Goal: Transaction & Acquisition: Purchase product/service

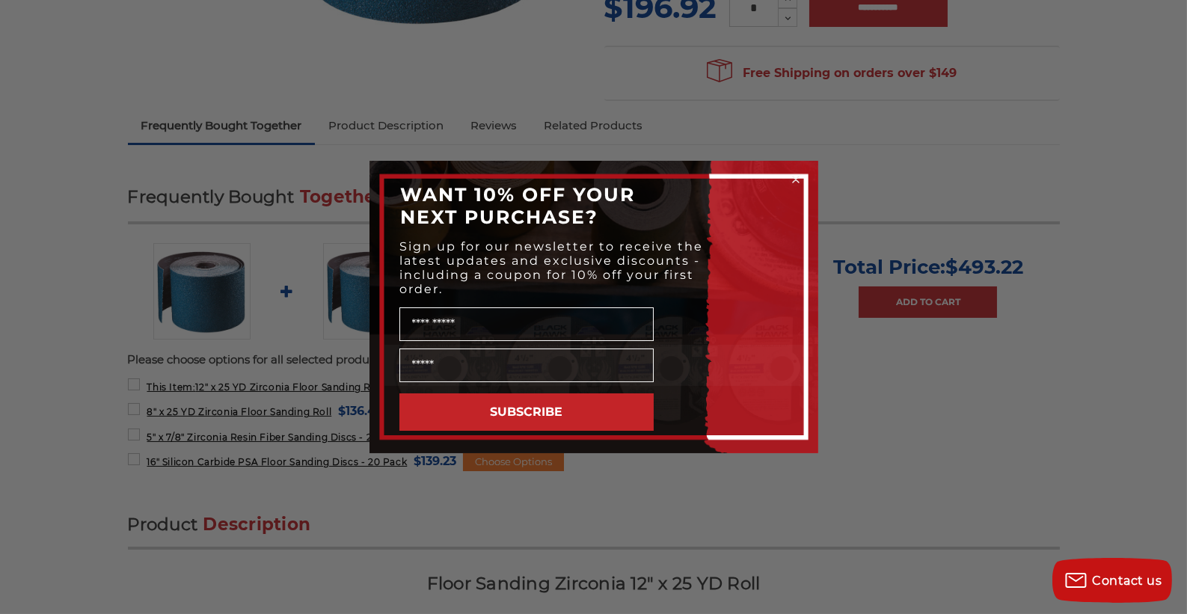
scroll to position [523, 0]
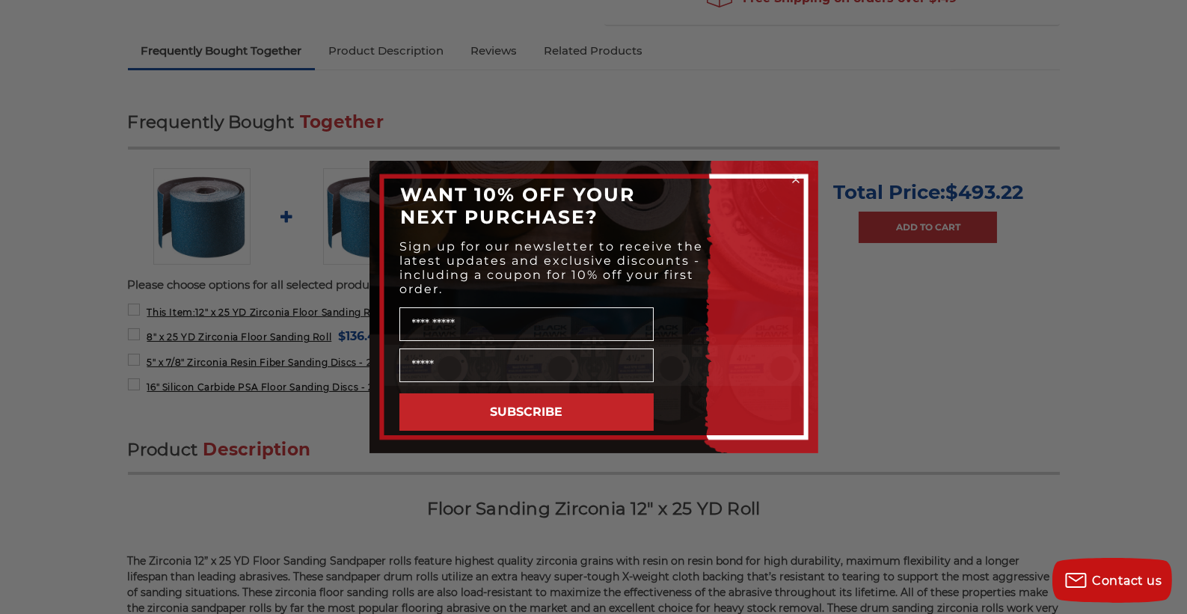
click at [793, 178] on circle "Close dialog" at bounding box center [795, 180] width 14 height 14
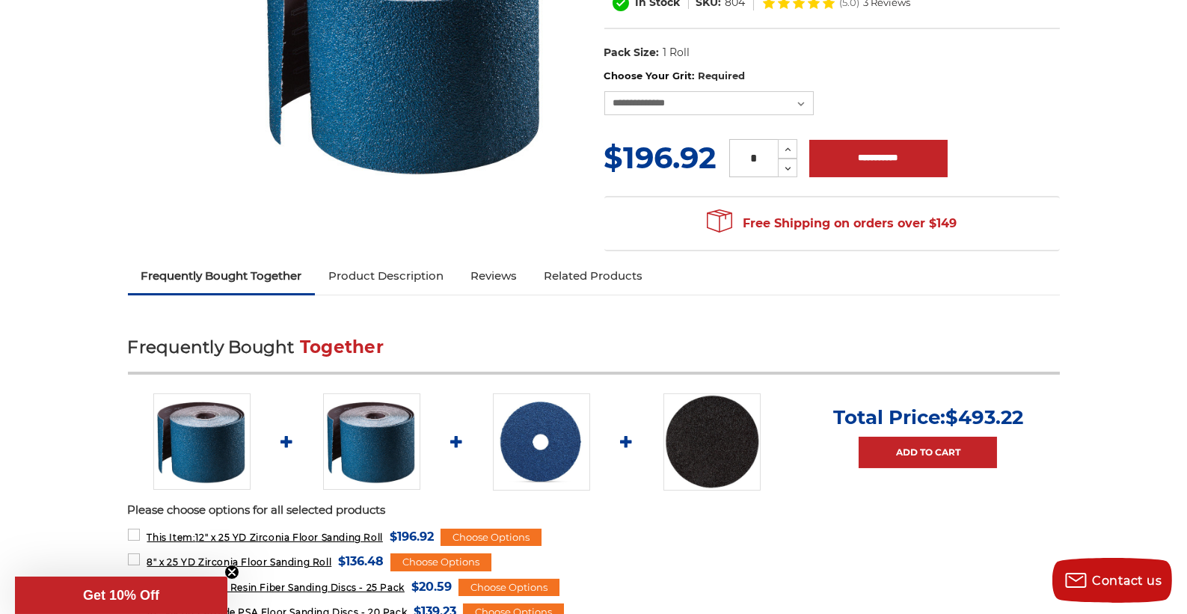
scroll to position [0, 0]
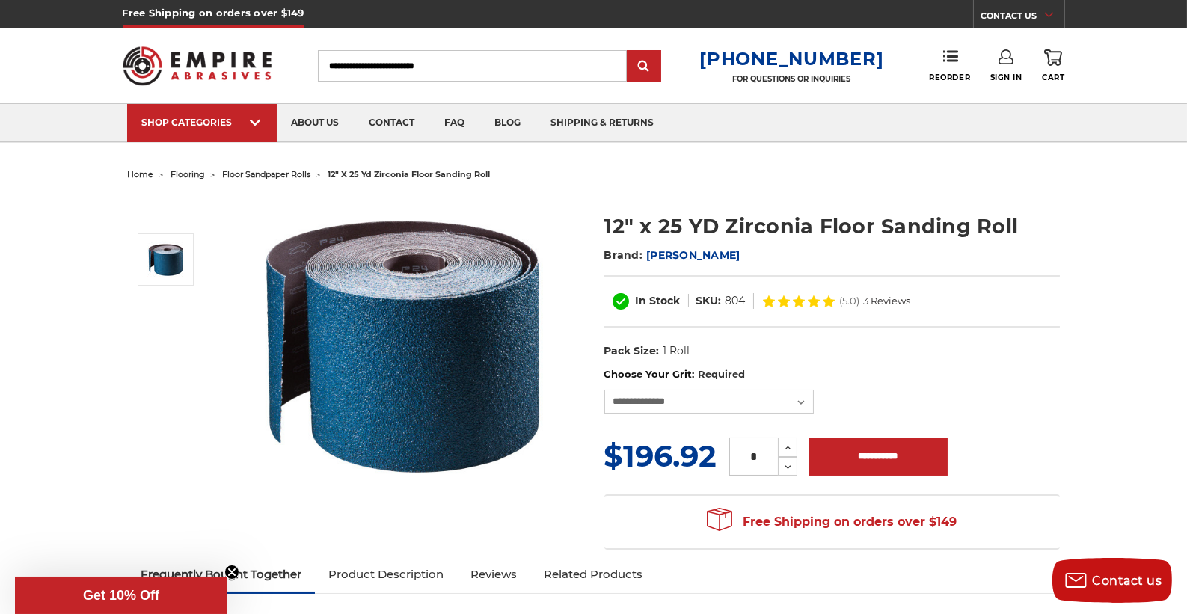
click at [482, 67] on input "Search" at bounding box center [472, 65] width 309 height 31
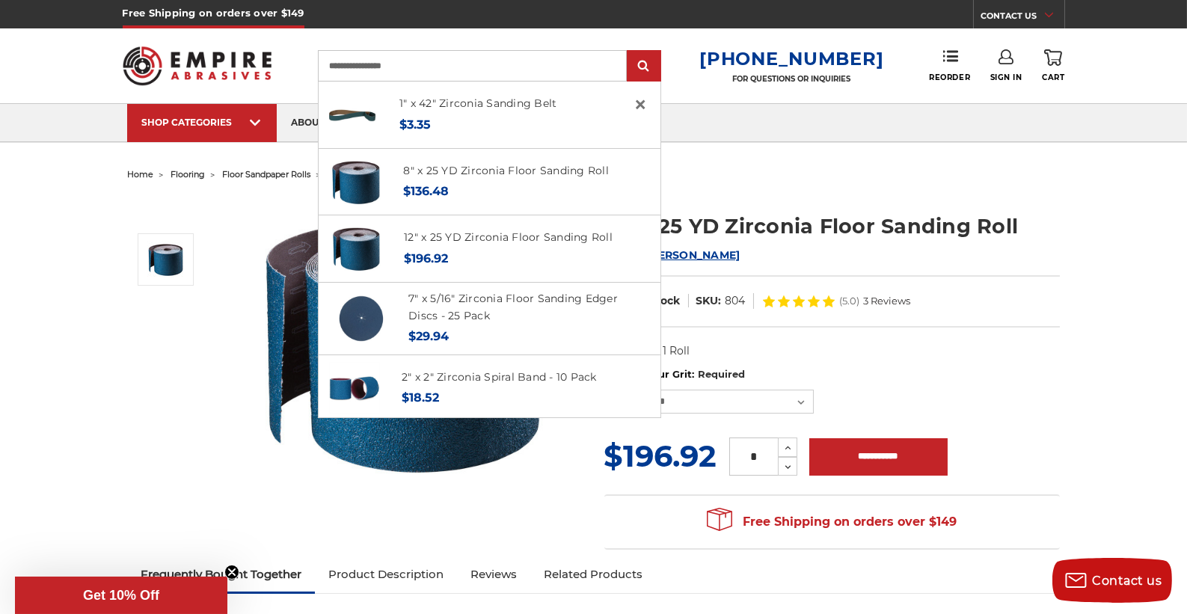
type input "**********"
click at [629, 52] on input "submit" at bounding box center [644, 67] width 30 height 30
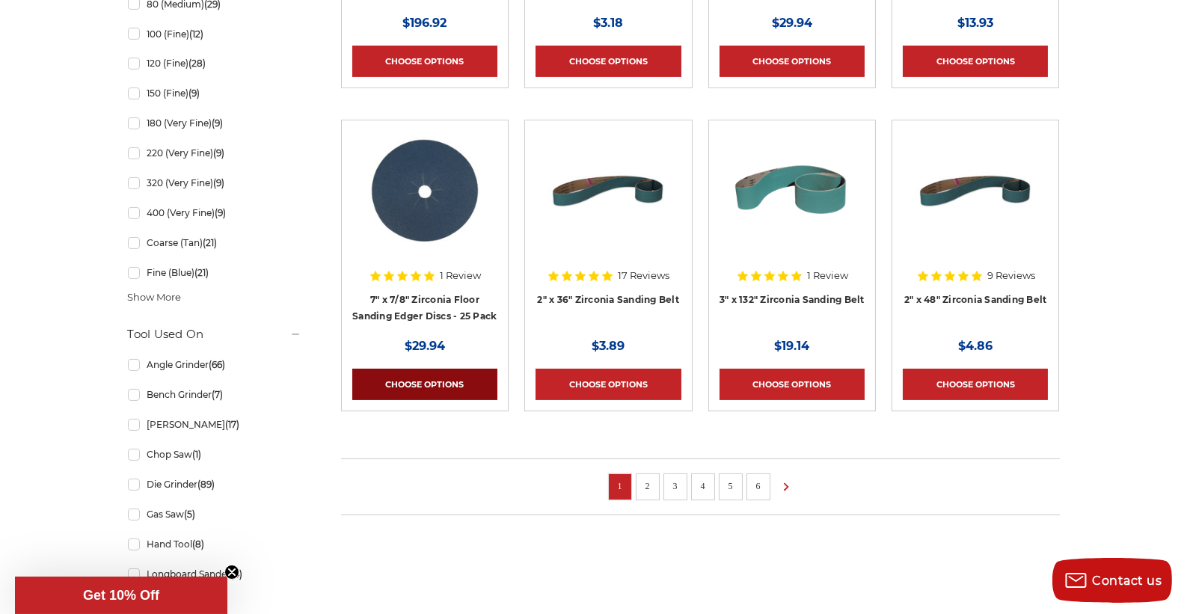
scroll to position [1047, 0]
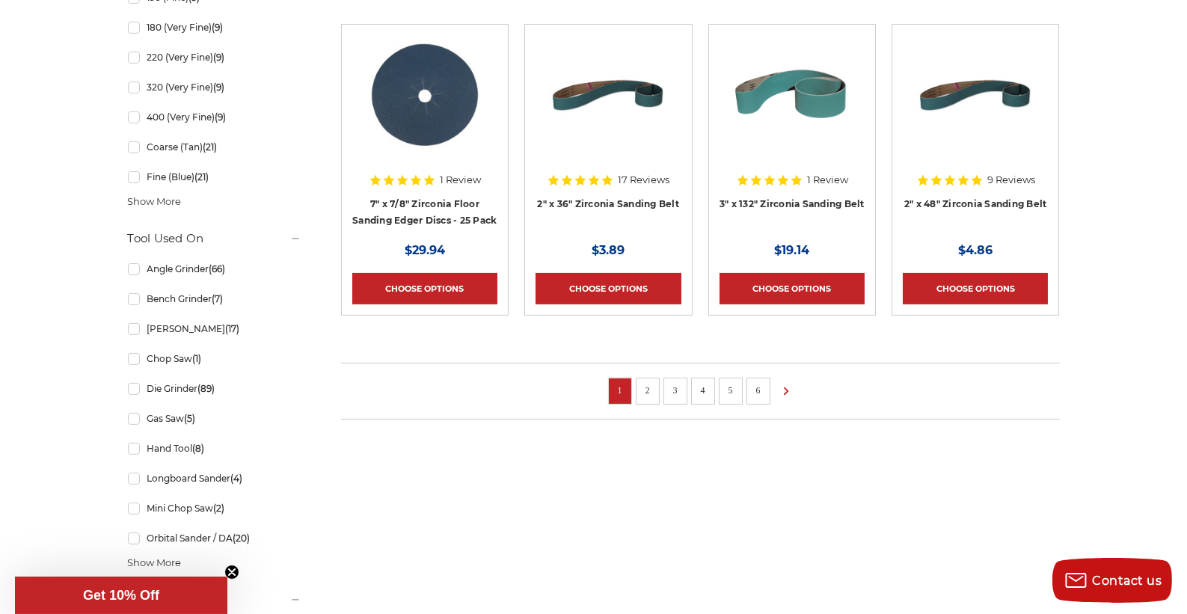
click at [644, 394] on link "2" at bounding box center [647, 390] width 15 height 16
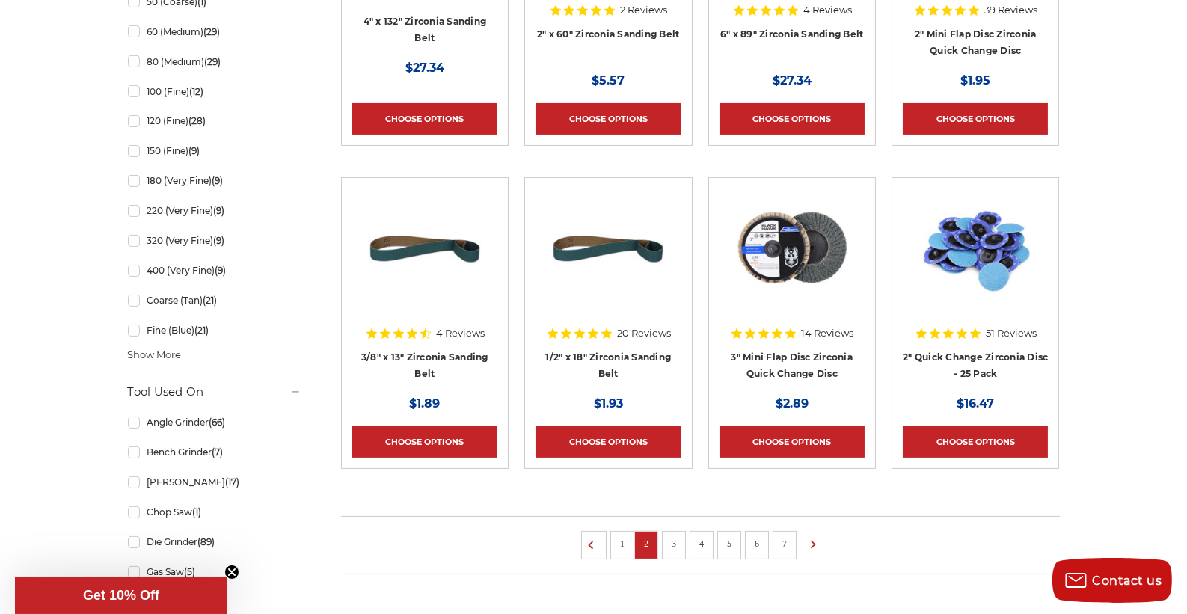
scroll to position [897, 0]
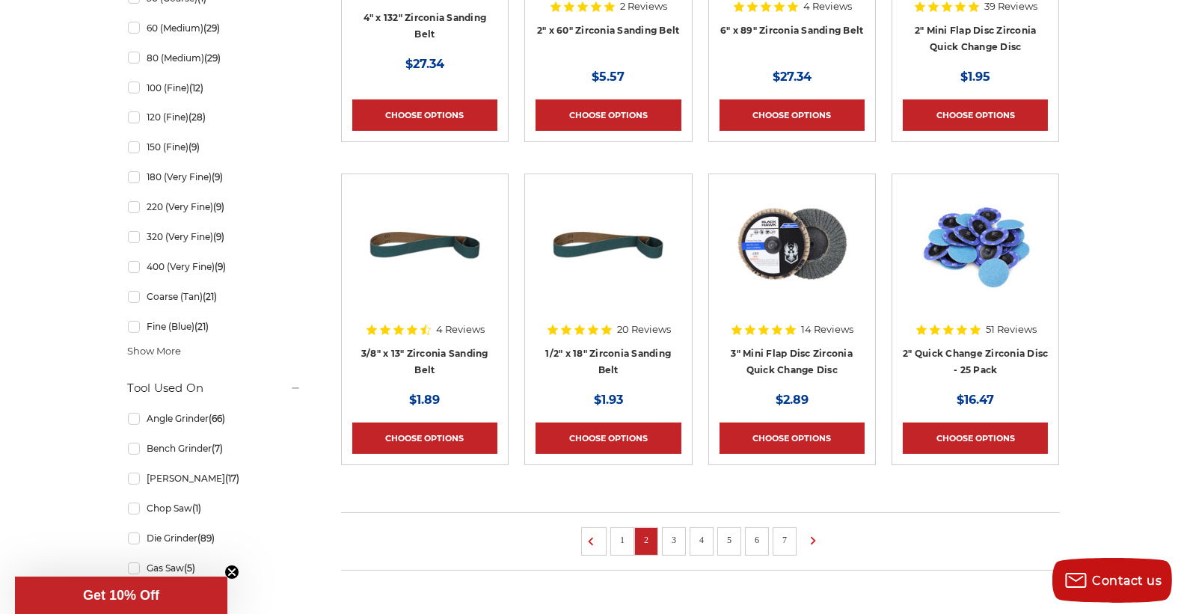
click at [678, 535] on link "3" at bounding box center [673, 540] width 15 height 16
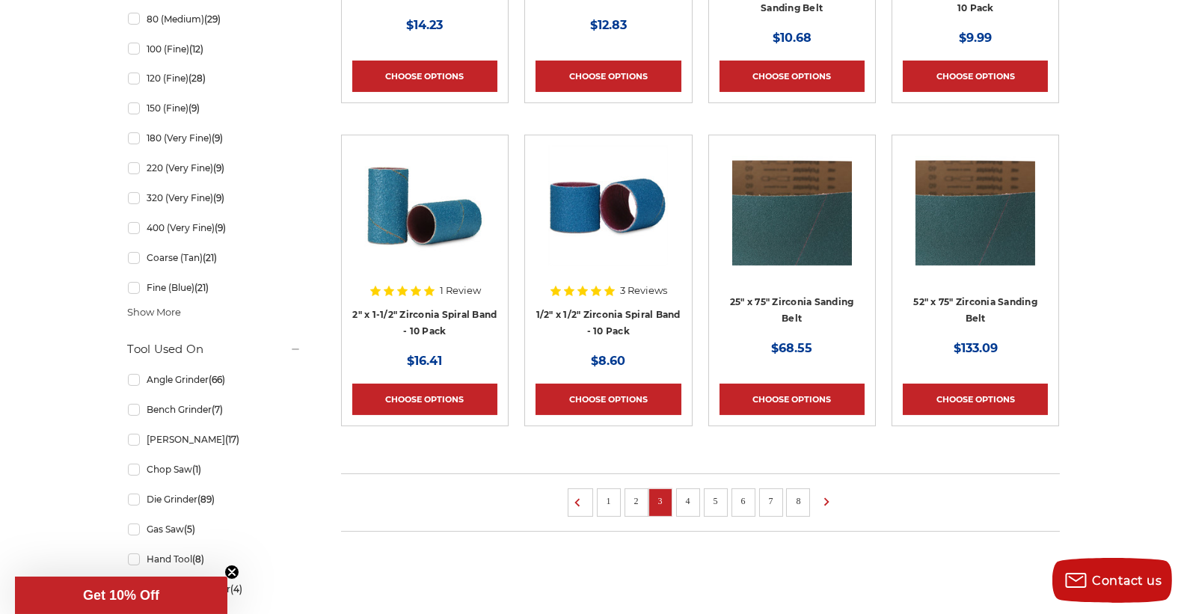
scroll to position [972, 0]
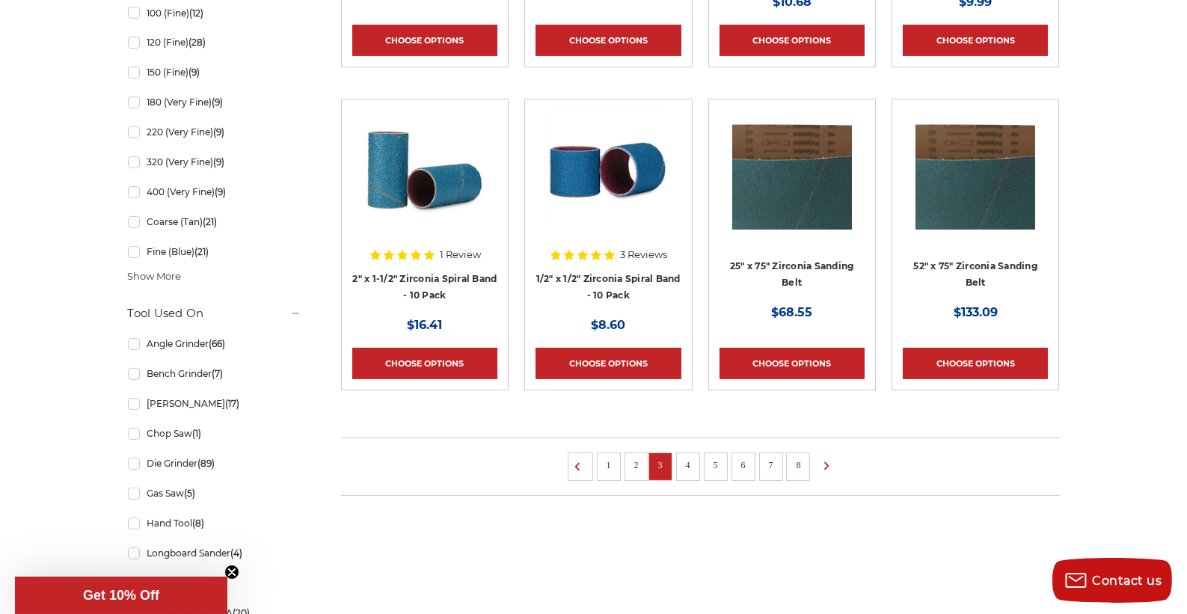
click at [684, 467] on link "4" at bounding box center [688, 465] width 15 height 16
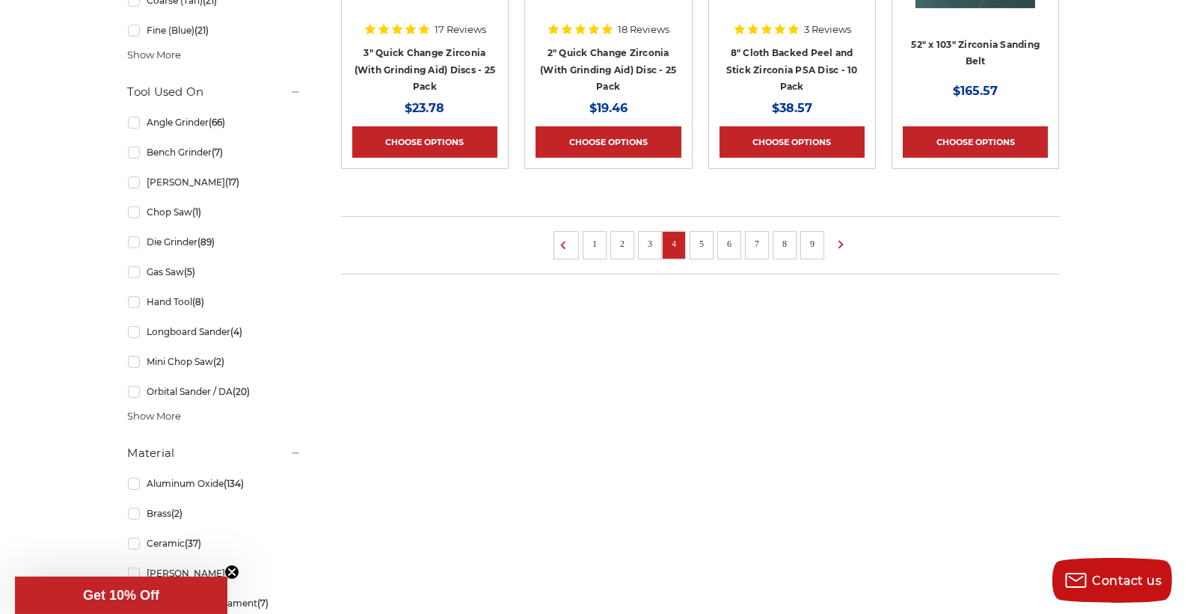
scroll to position [1196, 0]
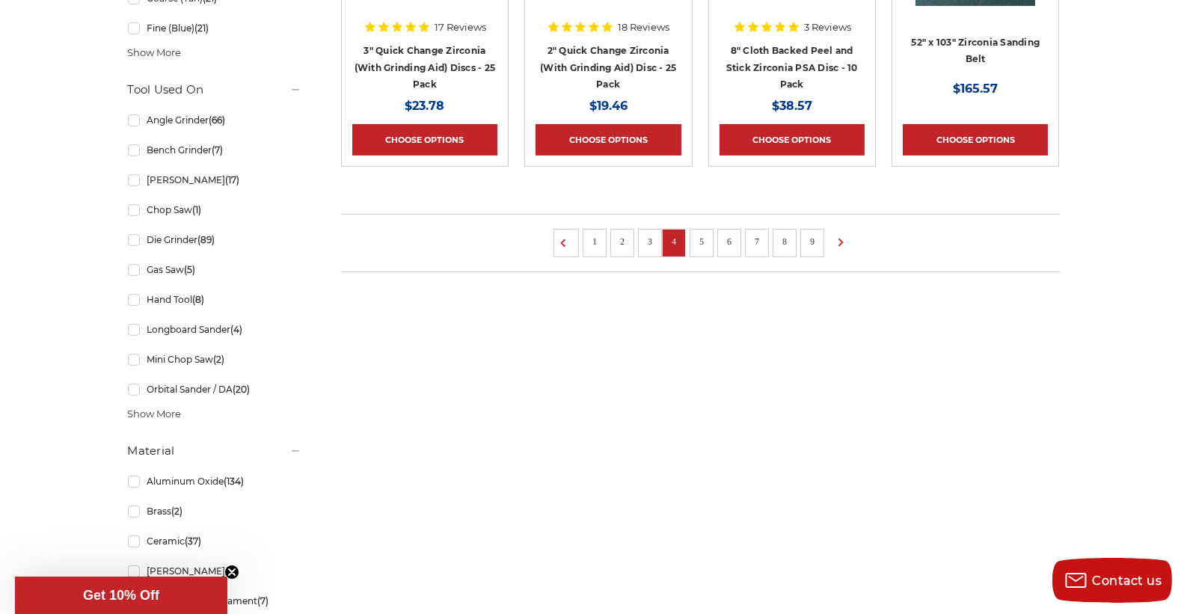
click at [699, 235] on link "5" at bounding box center [701, 241] width 15 height 16
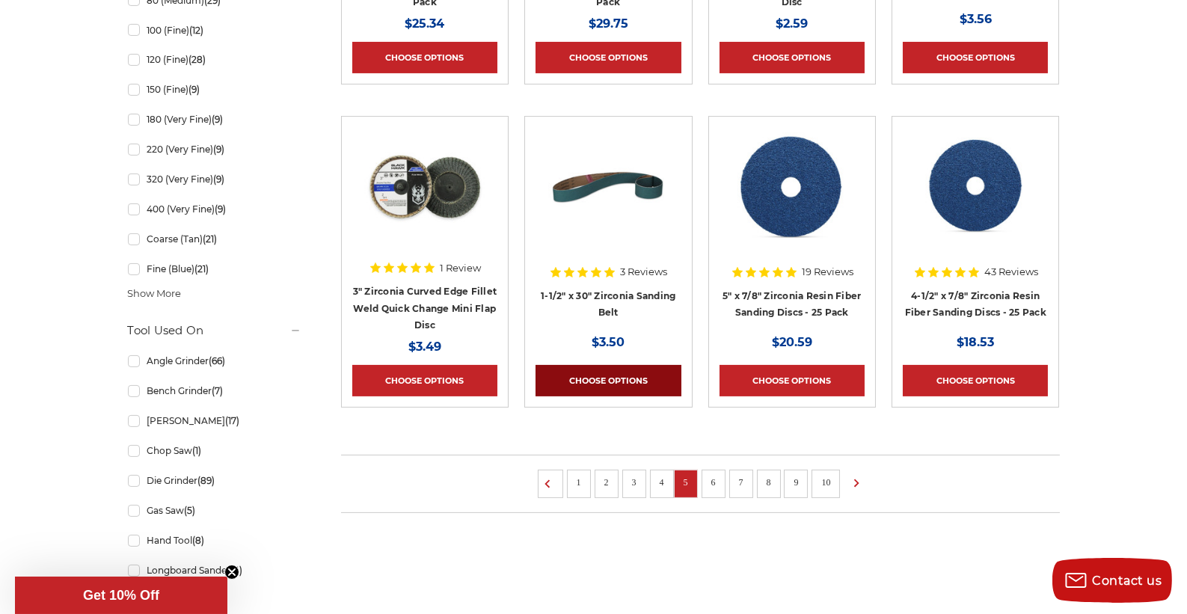
scroll to position [972, 0]
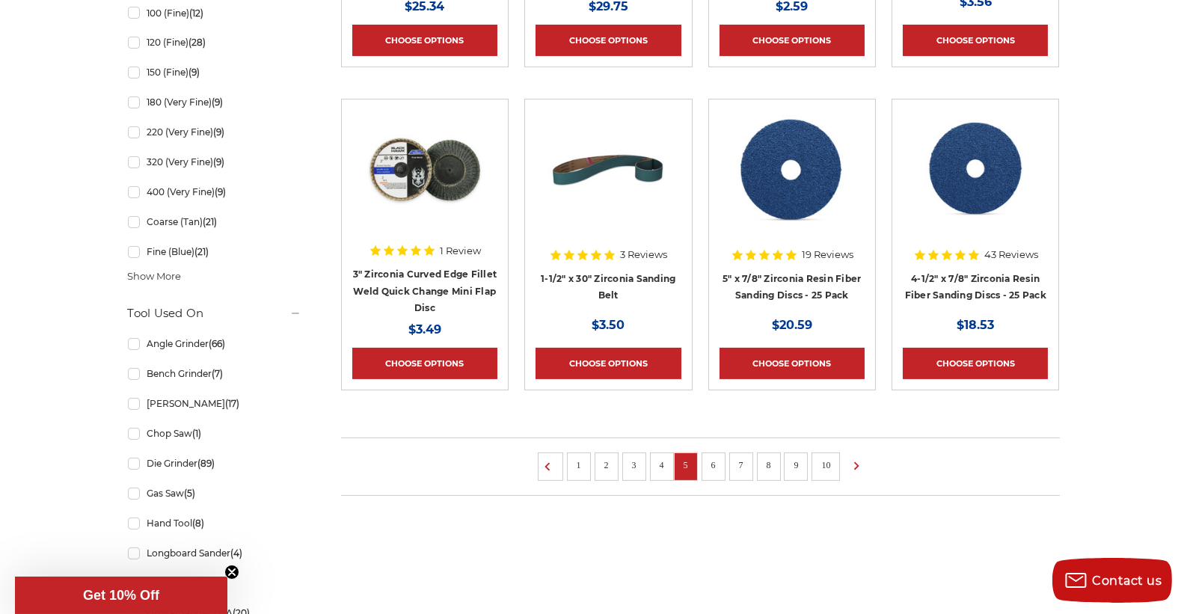
click at [714, 460] on link "6" at bounding box center [713, 465] width 15 height 16
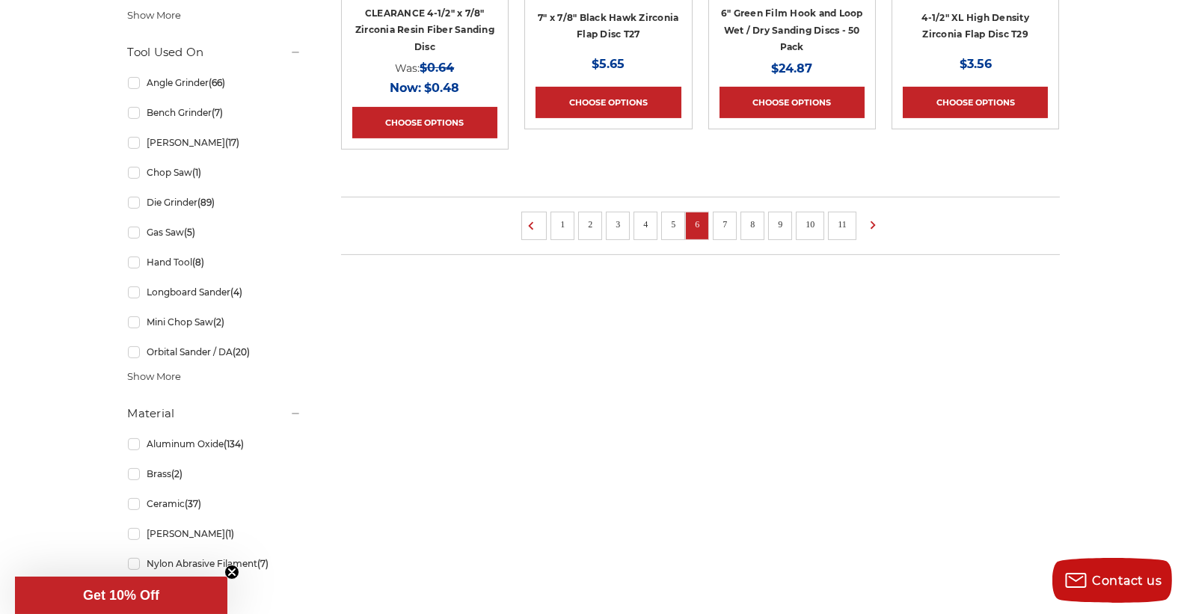
scroll to position [1271, 0]
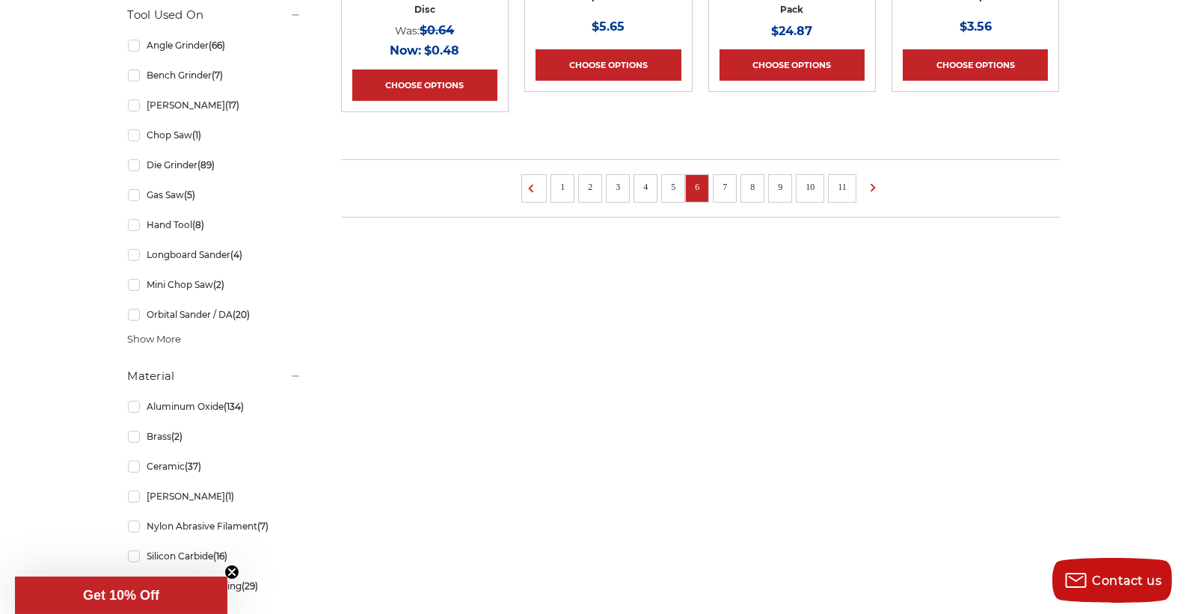
click at [728, 183] on link "7" at bounding box center [724, 187] width 15 height 16
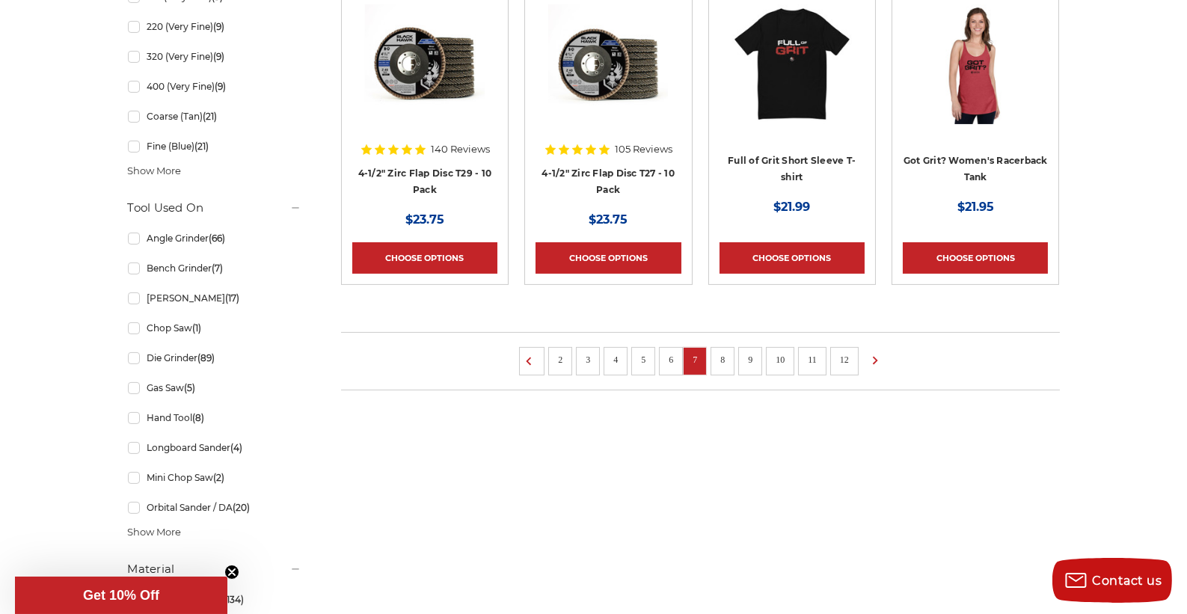
scroll to position [1122, 0]
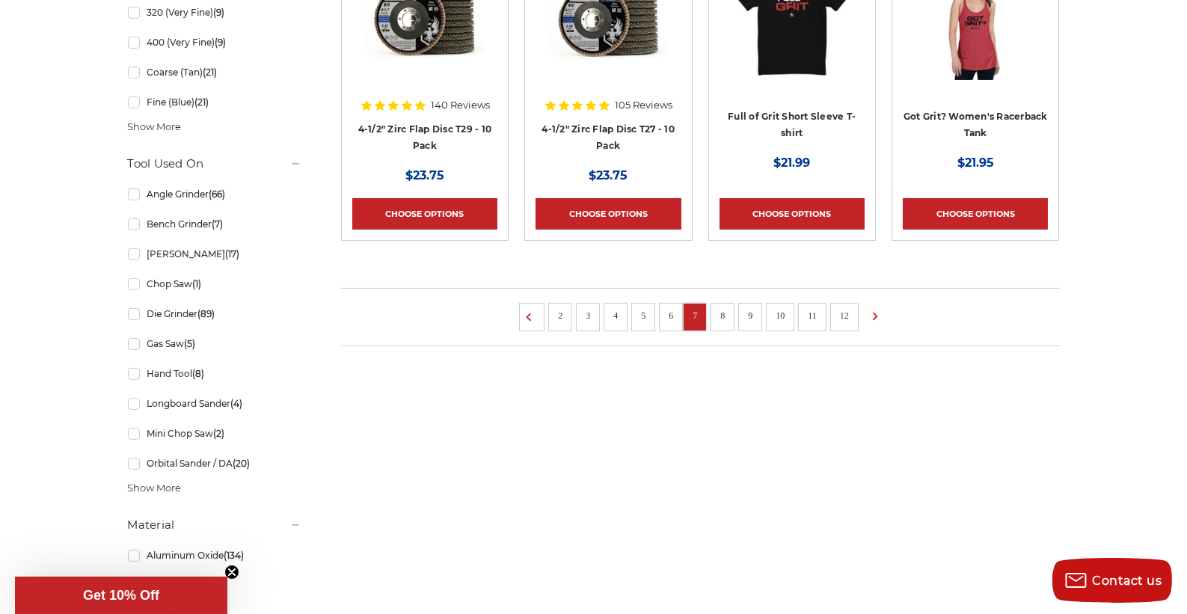
click at [723, 316] on link "8" at bounding box center [722, 315] width 15 height 16
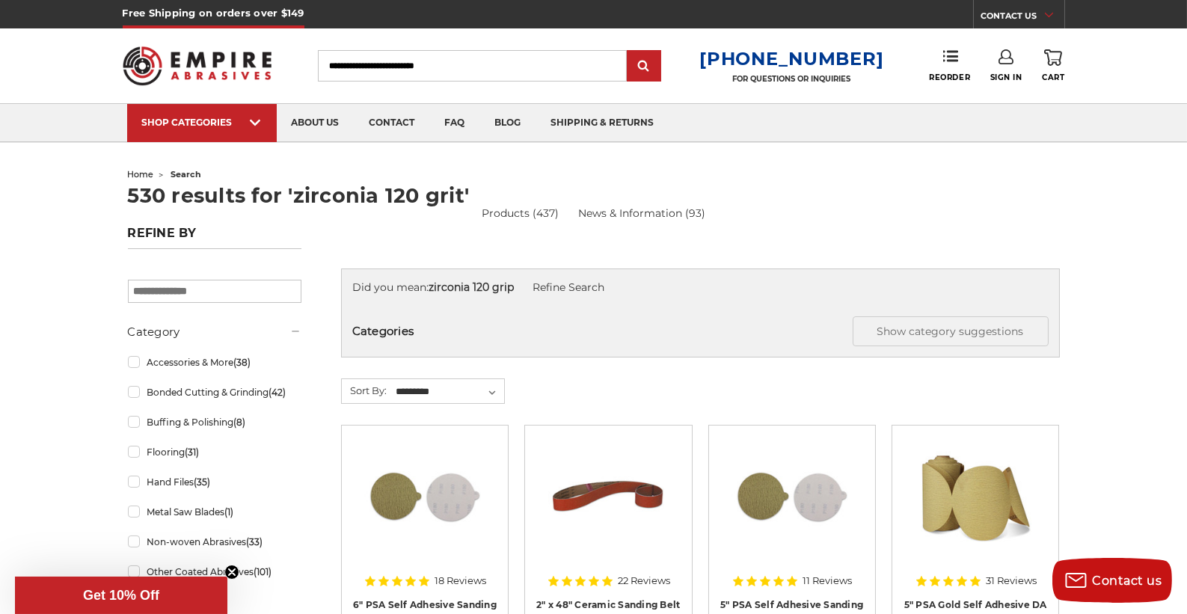
click at [618, 287] on div "Did you mean: zirconia 120 grip Refine Search" at bounding box center [700, 288] width 696 height 16
click at [496, 64] on input "Search" at bounding box center [472, 65] width 309 height 31
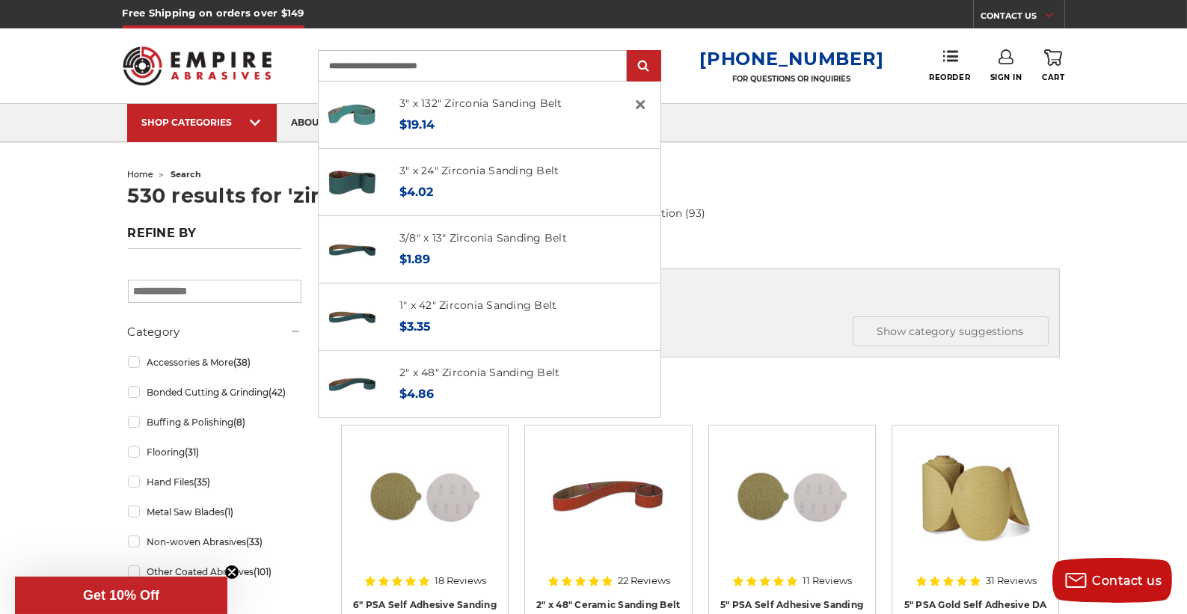
type input "**********"
click at [629, 52] on input "submit" at bounding box center [644, 67] width 30 height 30
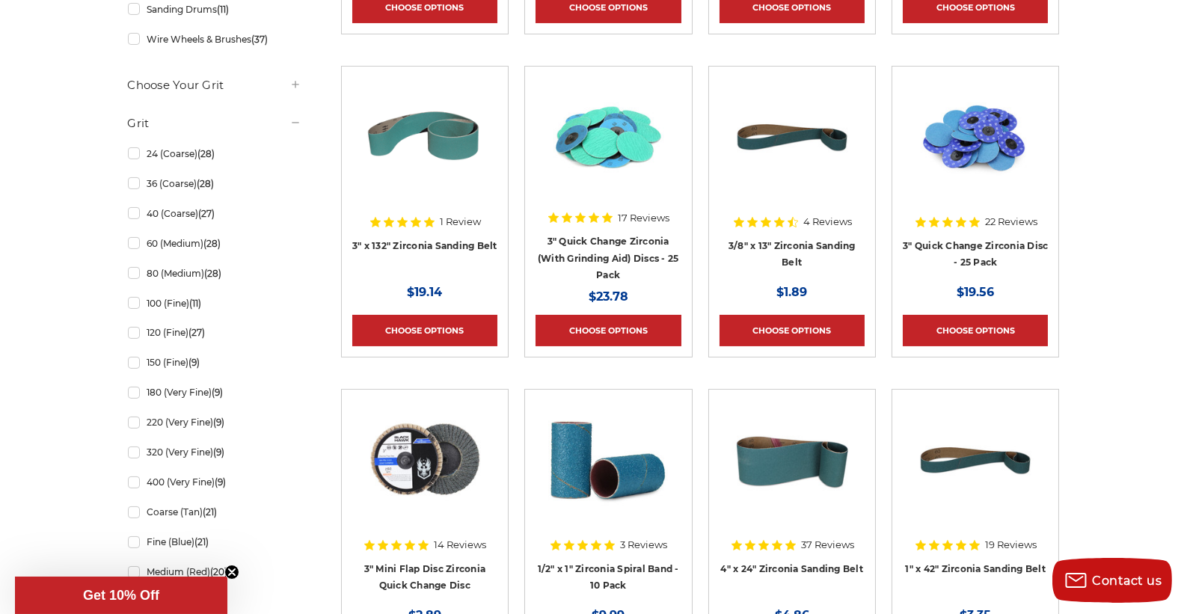
scroll to position [747, 0]
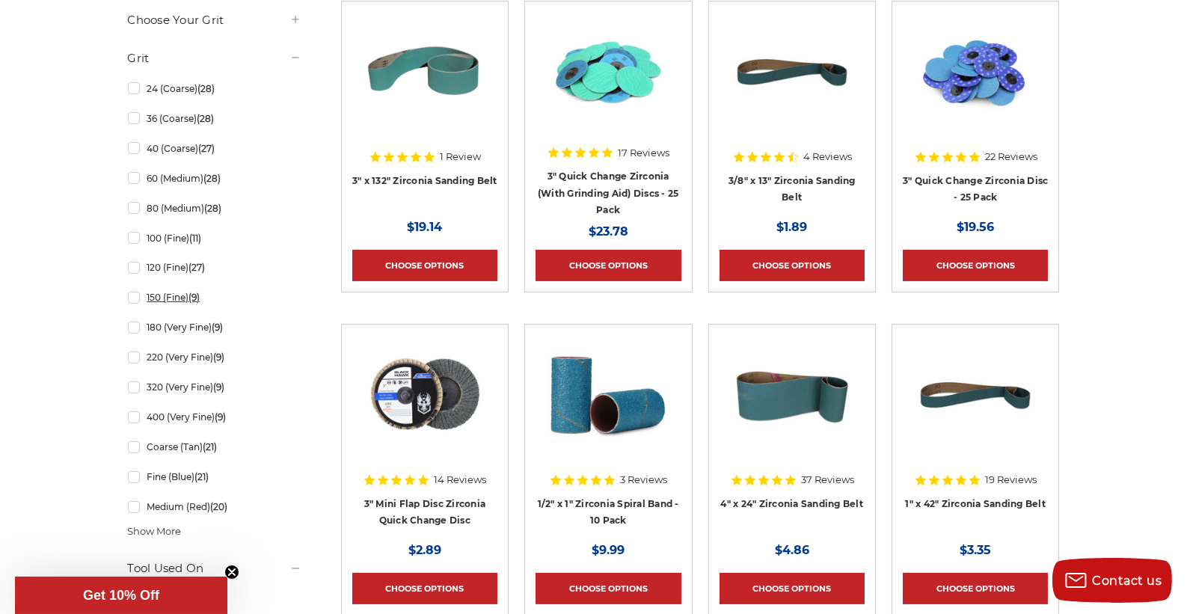
click at [132, 298] on link "150 (Fine) (9)" at bounding box center [214, 297] width 173 height 26
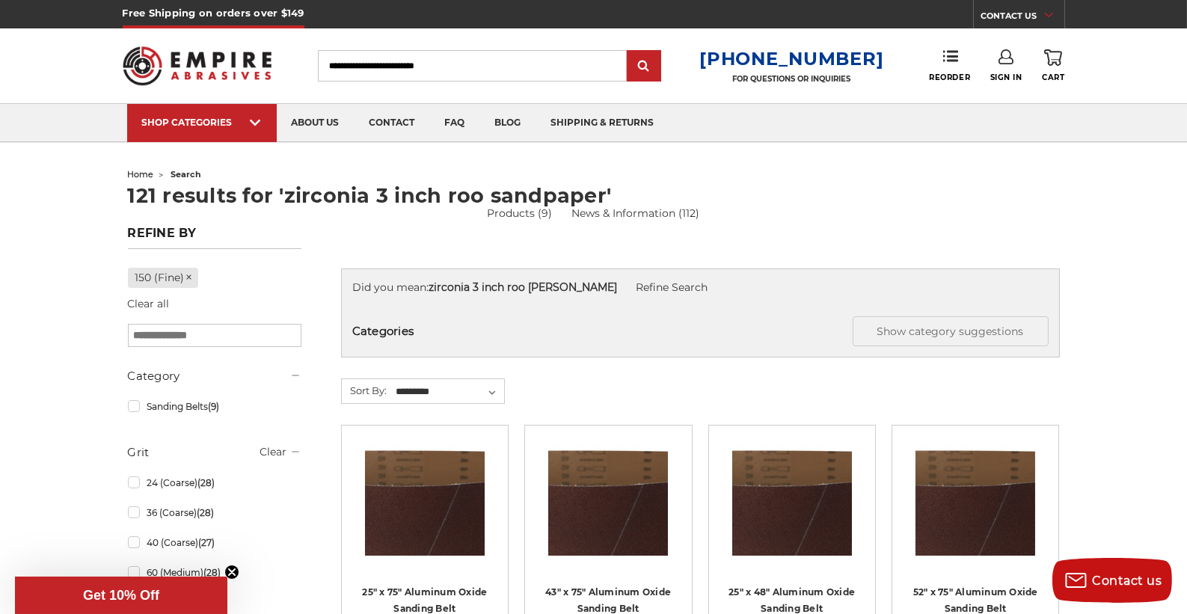
click at [525, 286] on strong "zirconia 3 inch roo sandra" at bounding box center [522, 286] width 188 height 13
click at [478, 67] on input "Search" at bounding box center [472, 65] width 309 height 31
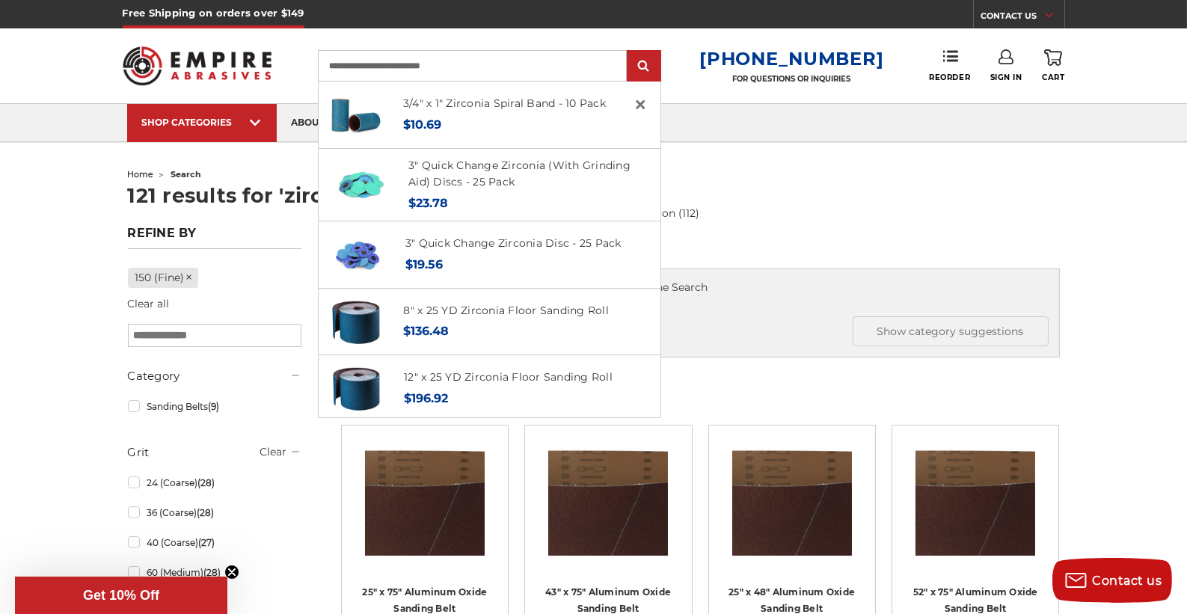
type input "**********"
click at [629, 52] on input "submit" at bounding box center [644, 67] width 30 height 30
